Goal: Task Accomplishment & Management: Manage account settings

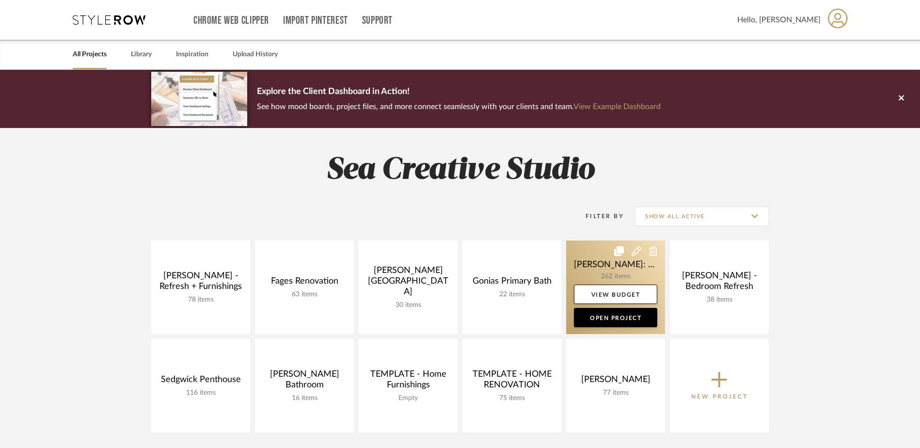
click at [634, 270] on link at bounding box center [615, 287] width 99 height 94
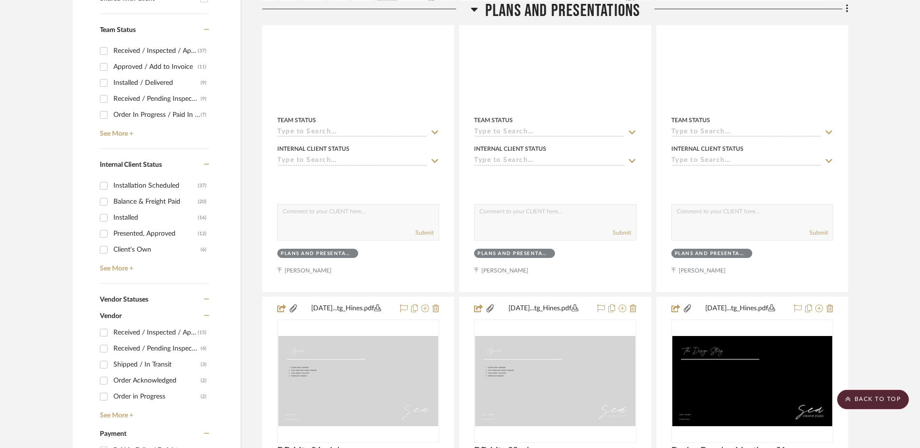
scroll to position [242, 0]
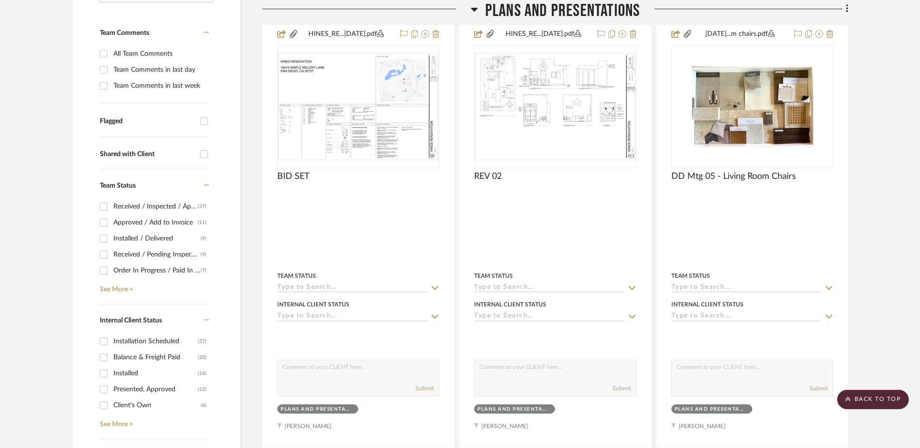
click at [106, 342] on input "Installation Scheduled (37)" at bounding box center [104, 341] width 16 height 16
checkbox input "true"
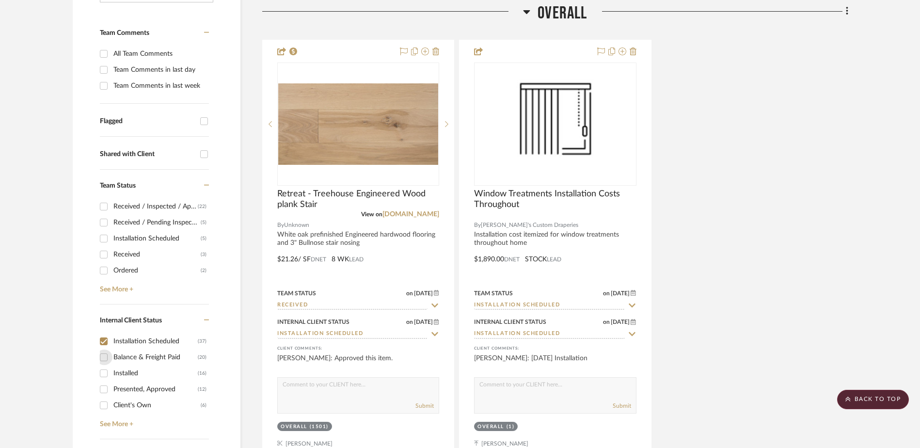
click at [106, 360] on input "Balance & Freight Paid (20)" at bounding box center [104, 357] width 16 height 16
checkbox input "true"
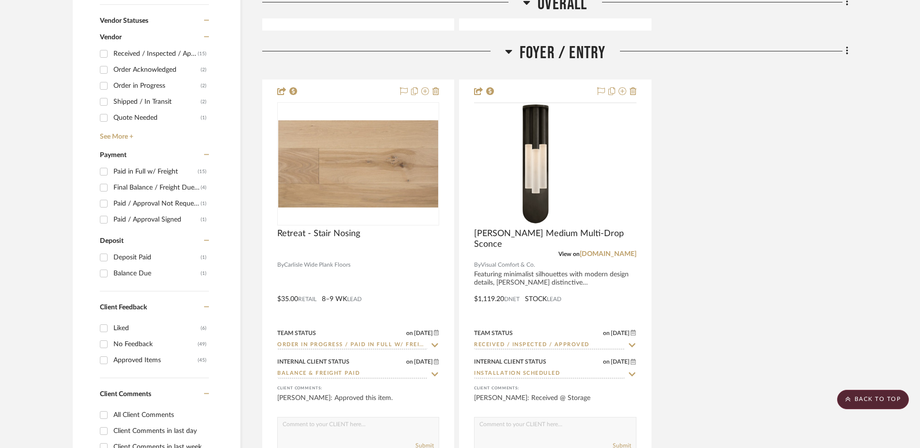
scroll to position [775, 0]
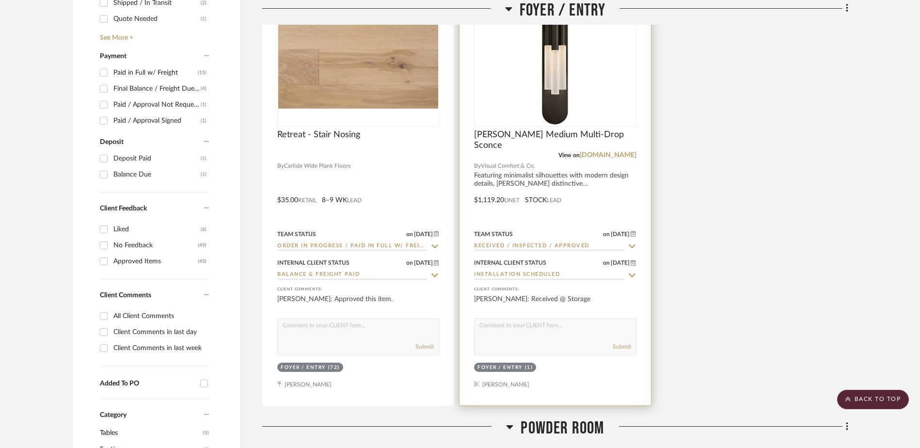
click at [629, 274] on icon at bounding box center [632, 275] width 7 height 4
type input "Installed"
type input "9/10/2025"
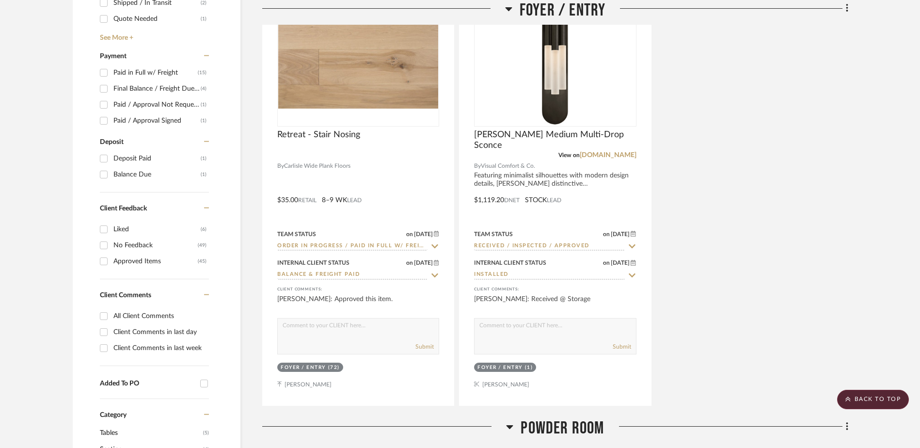
click at [709, 252] on div "Retreat - Stair Nosing By Carlisle Wide Plank Floors $35.00 Retail 8–9 WK LEAD …" at bounding box center [555, 193] width 586 height 425
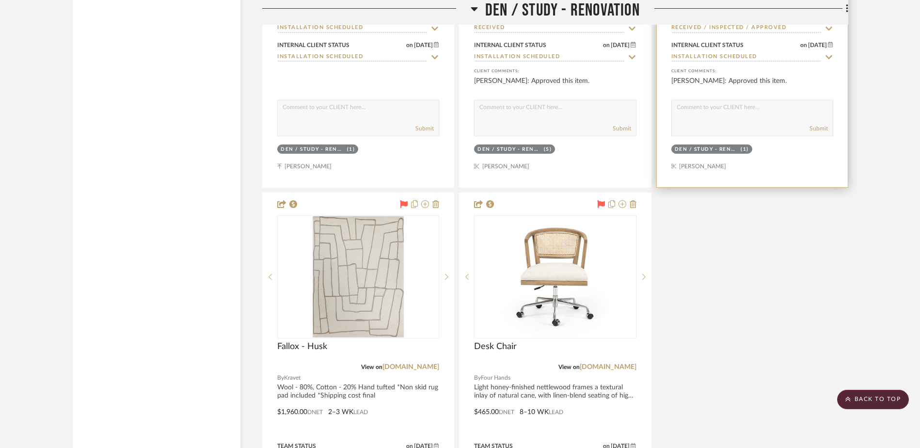
scroll to position [2472, 0]
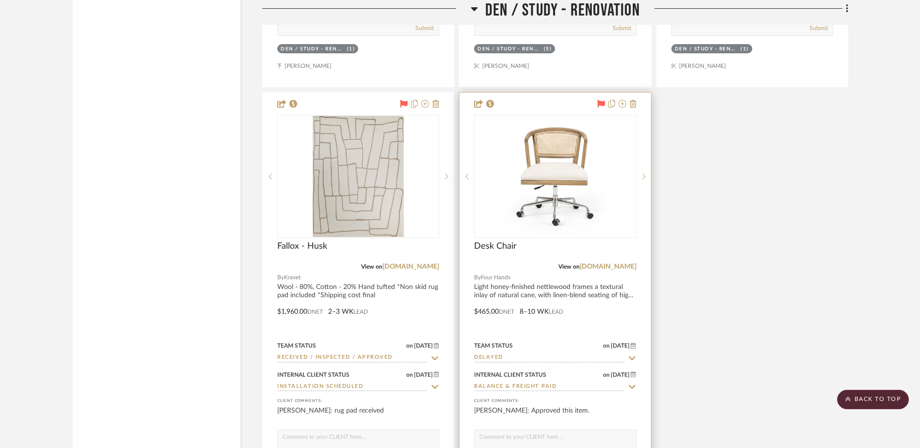
click at [632, 357] on icon at bounding box center [632, 358] width 9 height 8
click at [542, 355] on input "recieved" at bounding box center [549, 357] width 150 height 9
click at [514, 358] on input "recieved" at bounding box center [549, 357] width 150 height 9
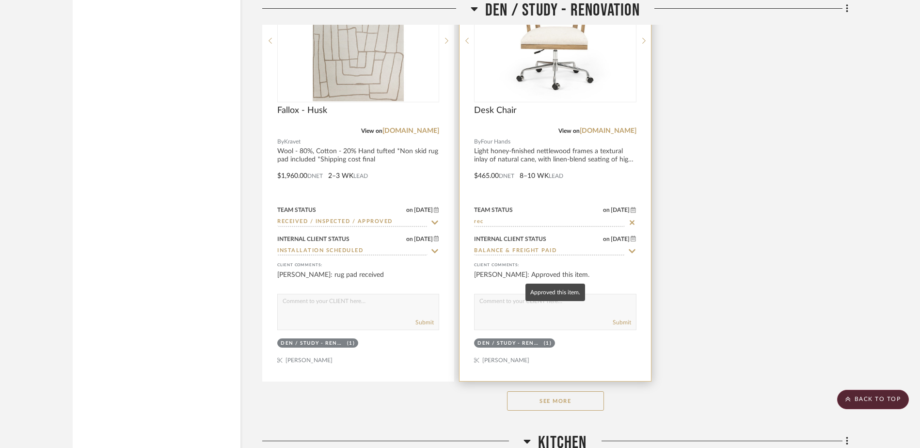
scroll to position [2617, 0]
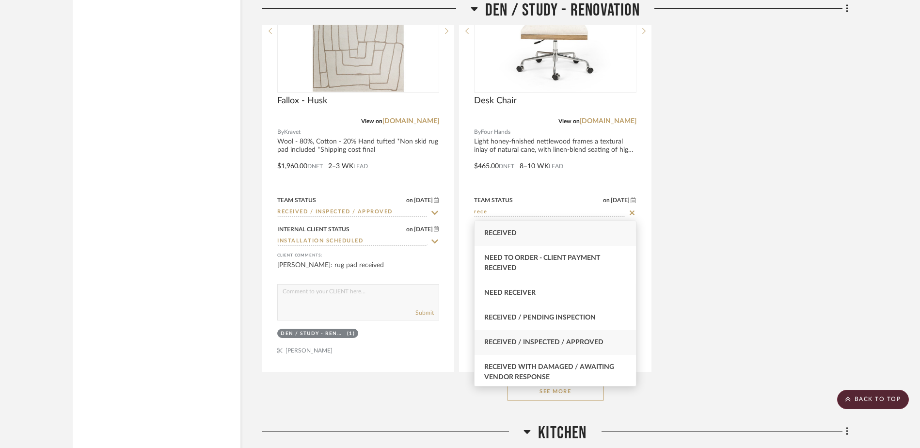
type input "rece"
click at [518, 341] on span "Received / Inspected / Approved" at bounding box center [543, 342] width 119 height 7
type input "9/10/2025"
type input "Received / Inspected / Approved"
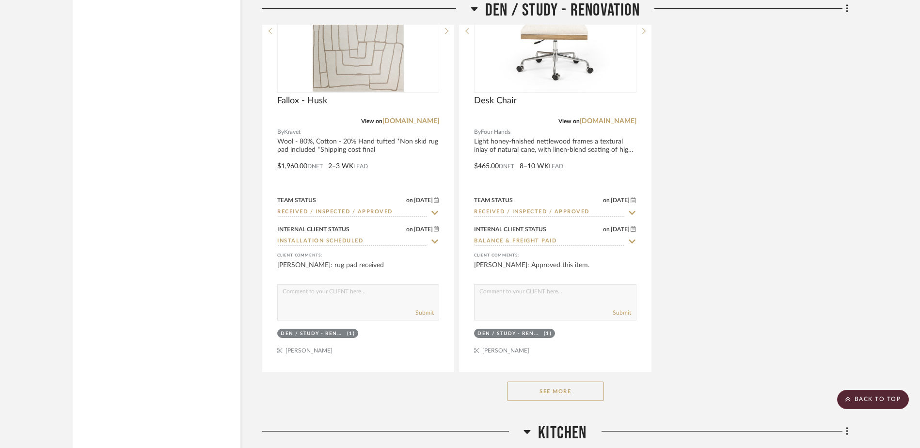
click at [579, 398] on button "See More" at bounding box center [555, 390] width 97 height 19
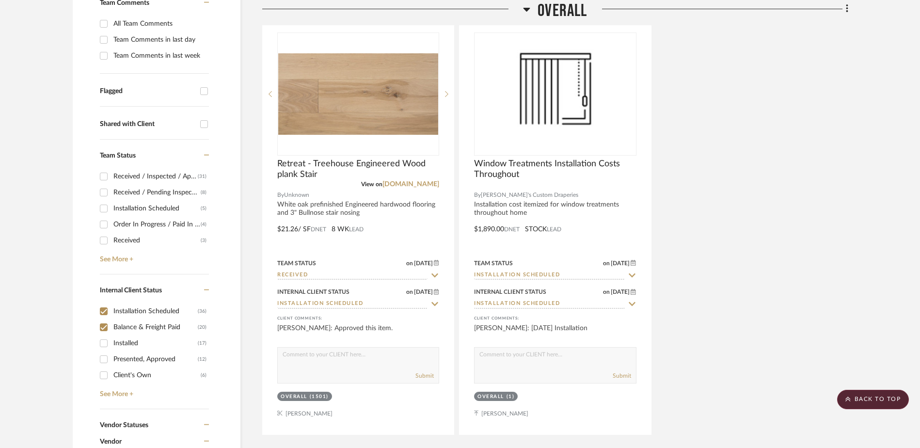
scroll to position [339, 0]
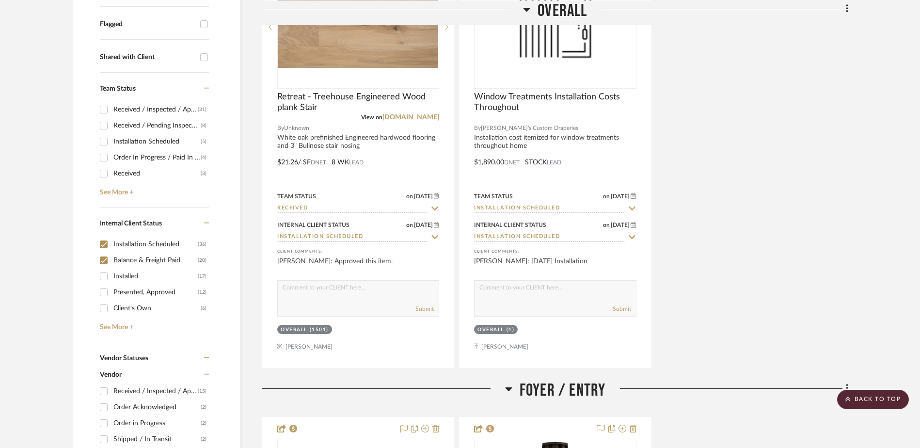
click at [107, 246] on input "Installation Scheduled (36)" at bounding box center [104, 244] width 16 height 16
checkbox input "false"
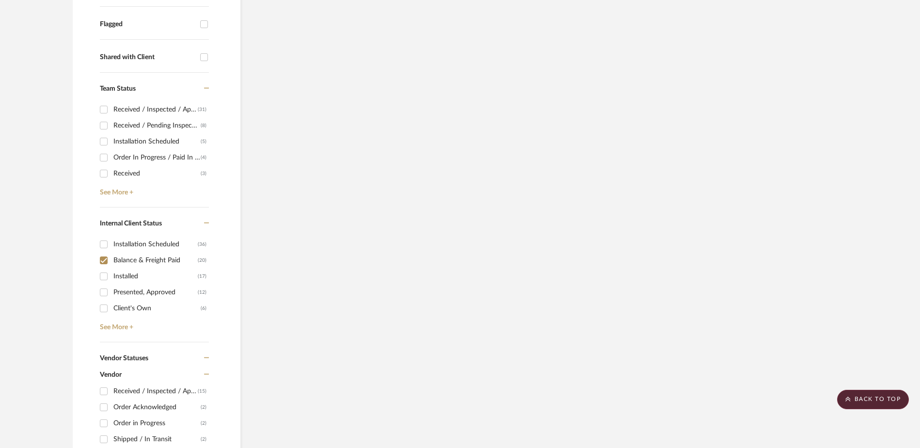
click at [102, 258] on input "Balance & Freight Paid (20)" at bounding box center [104, 260] width 16 height 16
checkbox input "false"
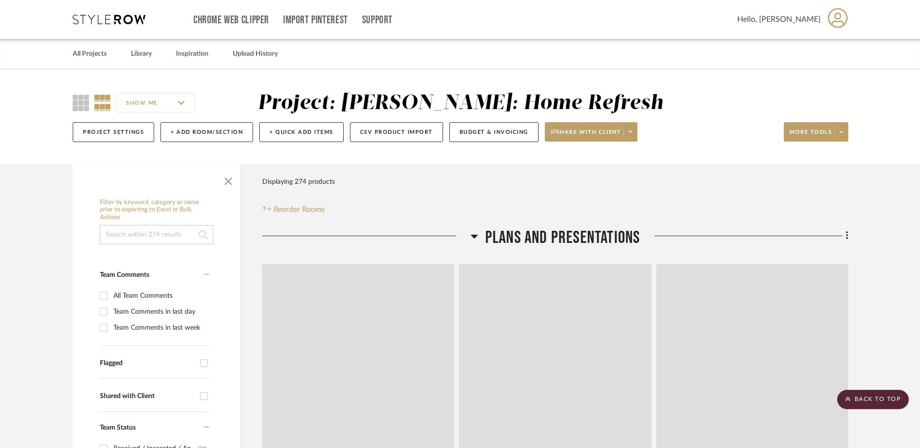
scroll to position [0, 0]
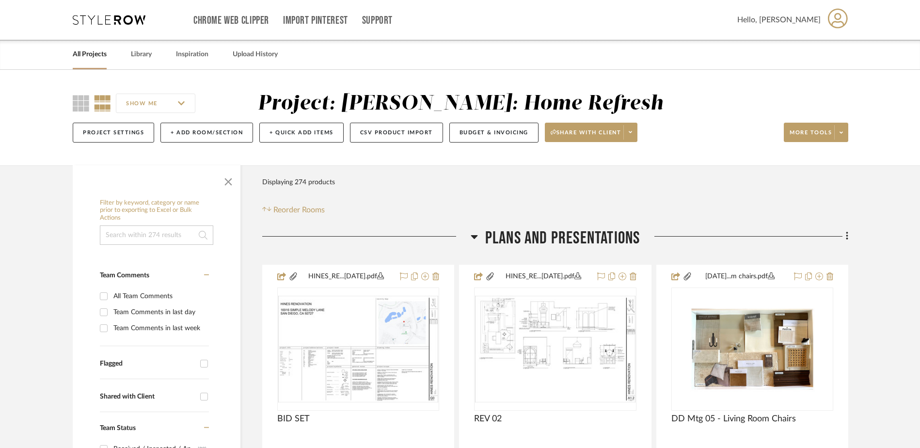
click at [138, 237] on input at bounding box center [156, 234] width 113 height 19
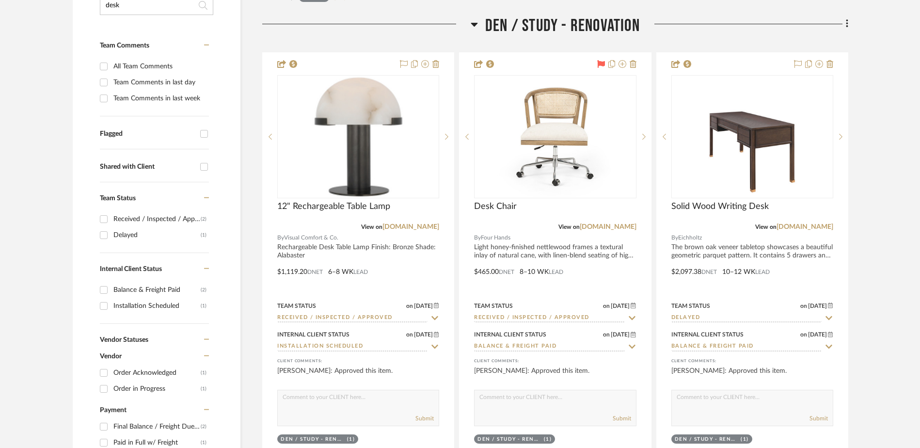
scroll to position [242, 0]
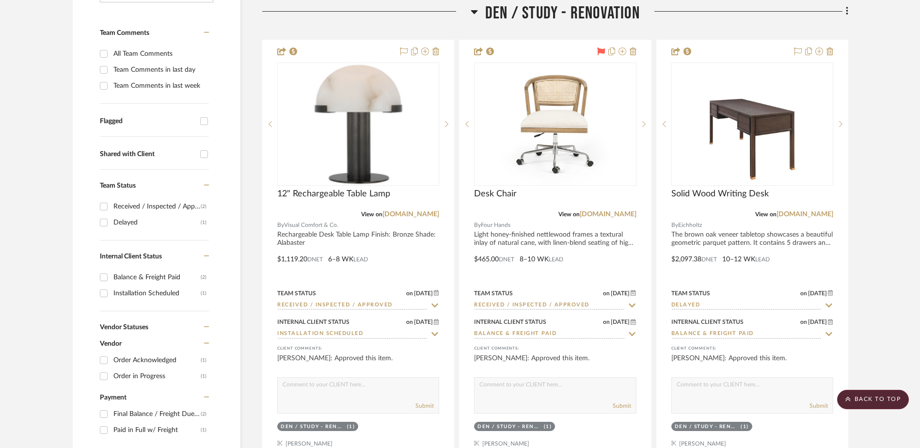
type input "desk"
